Goal: Task Accomplishment & Management: Use online tool/utility

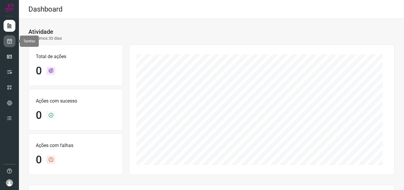
click at [10, 37] on link at bounding box center [10, 41] width 12 height 12
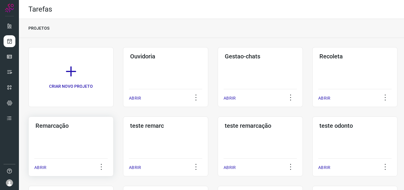
click at [59, 130] on div "Remarcação ABRIR" at bounding box center [70, 146] width 85 height 60
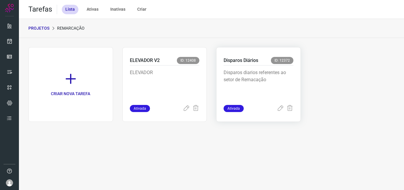
click at [266, 81] on p "Disparos diarios referentes ao setor de Remacação" at bounding box center [259, 84] width 70 height 30
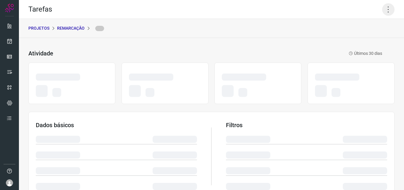
click at [386, 14] on icon at bounding box center [388, 9] width 12 height 12
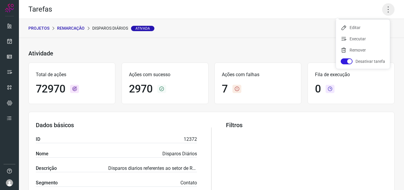
click at [382, 10] on icon at bounding box center [388, 9] width 12 height 12
click at [384, 11] on icon at bounding box center [388, 9] width 12 height 12
click at [365, 39] on li "Executar" at bounding box center [363, 38] width 54 height 9
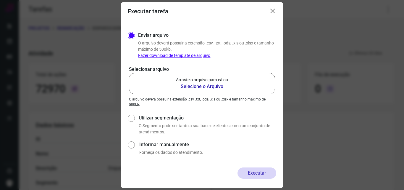
click at [225, 80] on p "Arraste o arquivo para cá ou" at bounding box center [202, 80] width 52 height 6
click at [0, 0] on input "Arraste o arquivo para cá ou Selecione o Arquivo" at bounding box center [0, 0] width 0 height 0
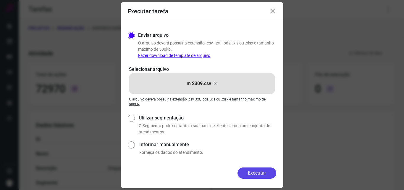
click at [248, 171] on button "Executar" at bounding box center [257, 172] width 39 height 11
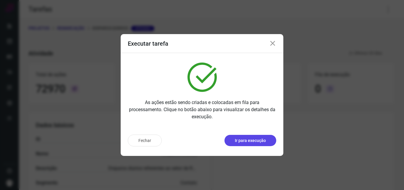
click at [256, 140] on p "Ir para execução" at bounding box center [250, 140] width 31 height 6
